Goal: Check status: Check status

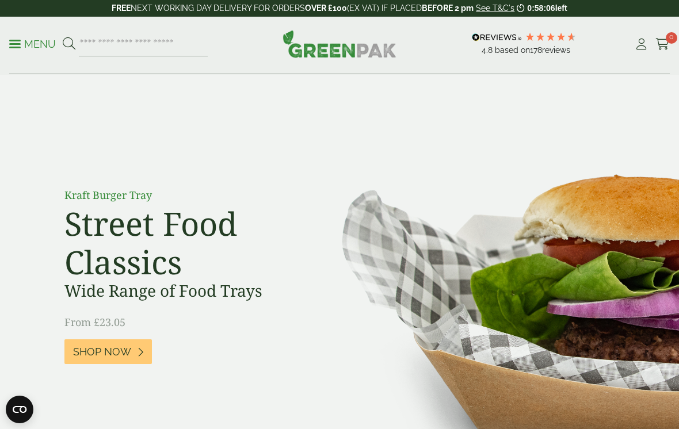
click at [637, 48] on icon at bounding box center [641, 45] width 14 height 12
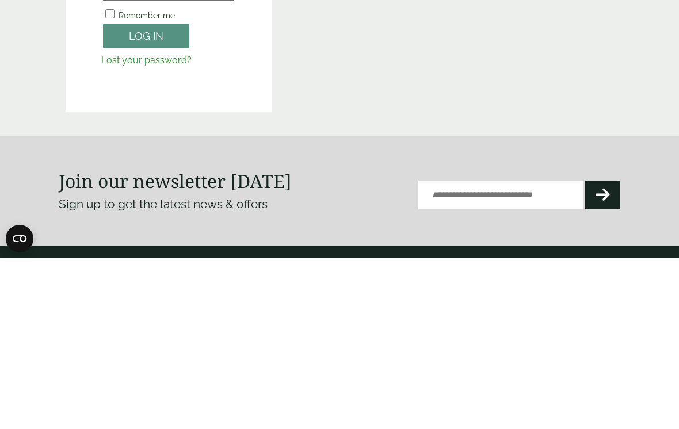
type input "**********"
click at [146, 206] on button "Log in" at bounding box center [146, 206] width 86 height 25
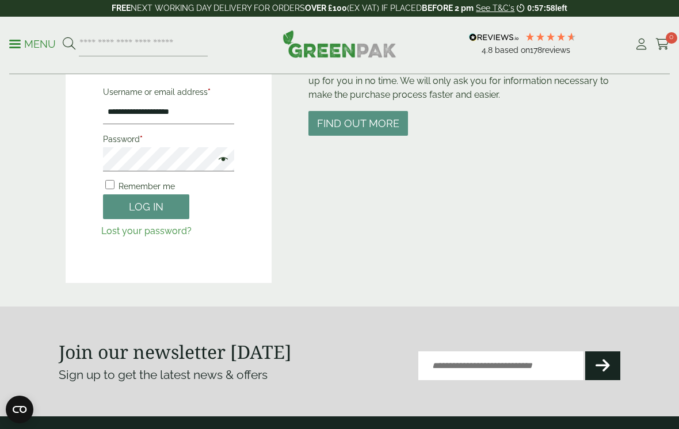
click at [156, 208] on button "Log in" at bounding box center [146, 206] width 86 height 25
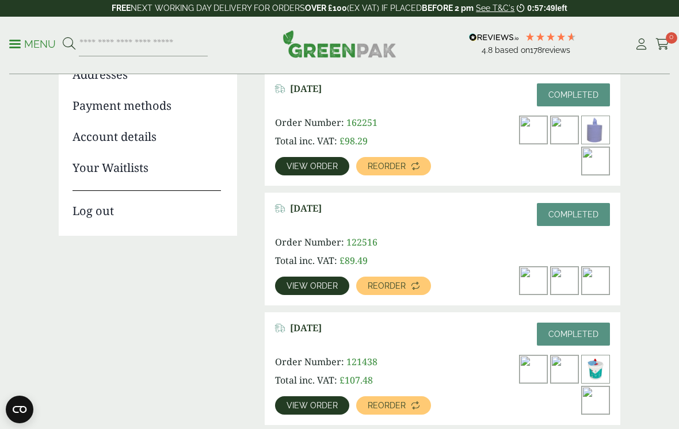
scroll to position [186, 0]
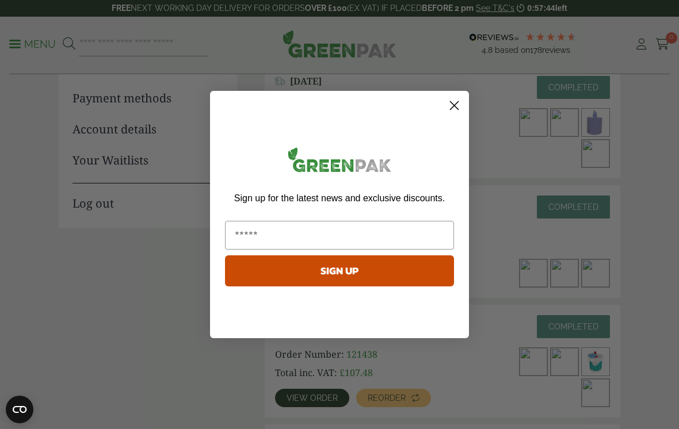
click at [453, 115] on circle "Close dialog" at bounding box center [454, 105] width 19 height 19
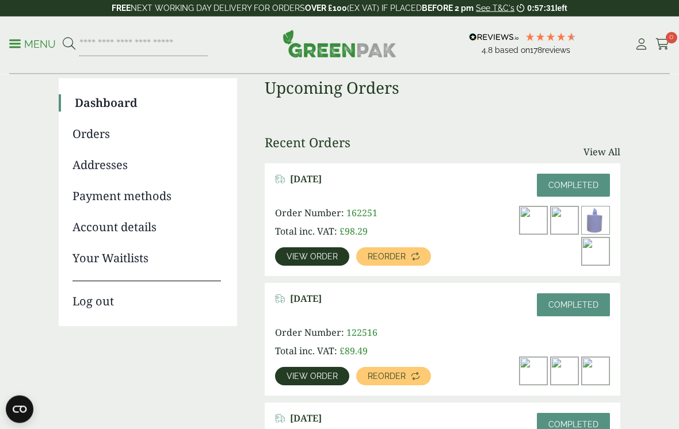
scroll to position [89, 0]
click at [314, 254] on span "View order" at bounding box center [311, 257] width 51 height 8
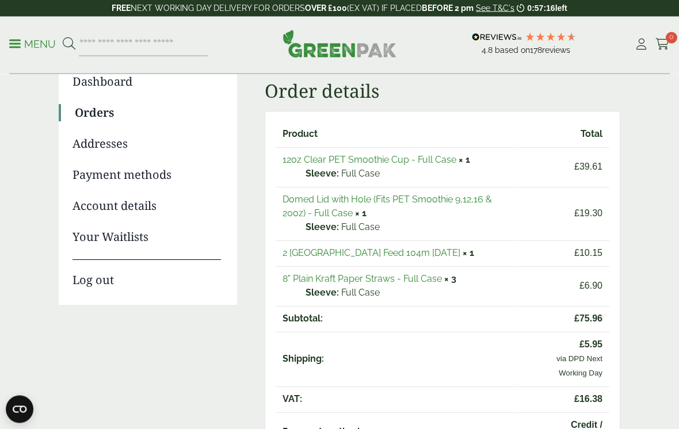
scroll to position [55, 0]
